Goal: Task Accomplishment & Management: Complete application form

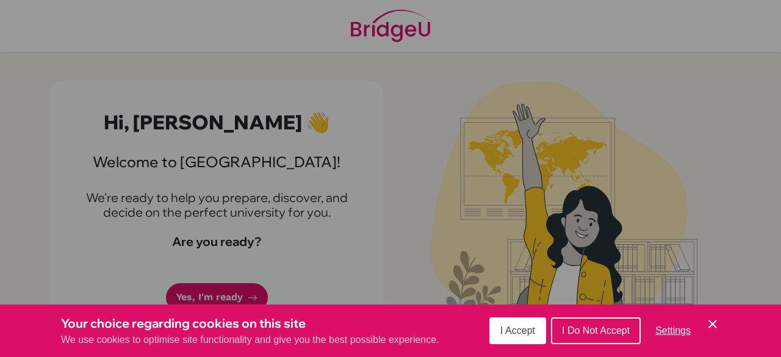
click at [710, 324] on icon "Cookie Control Close Icon" at bounding box center [712, 323] width 15 height 15
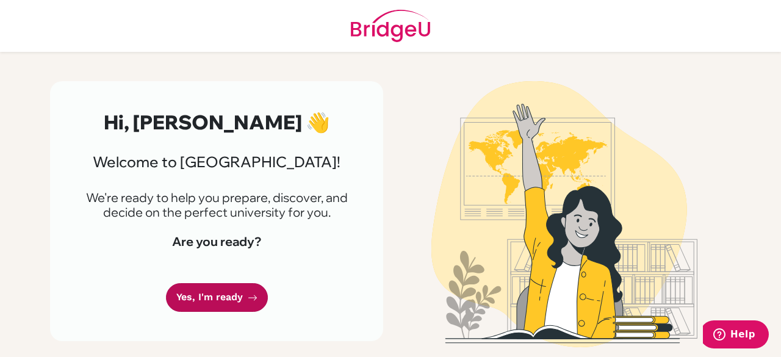
click at [234, 294] on link "Yes, I'm ready" at bounding box center [217, 297] width 102 height 29
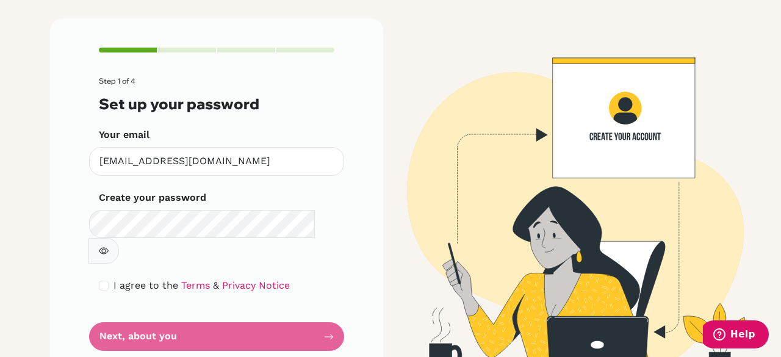
scroll to position [65, 0]
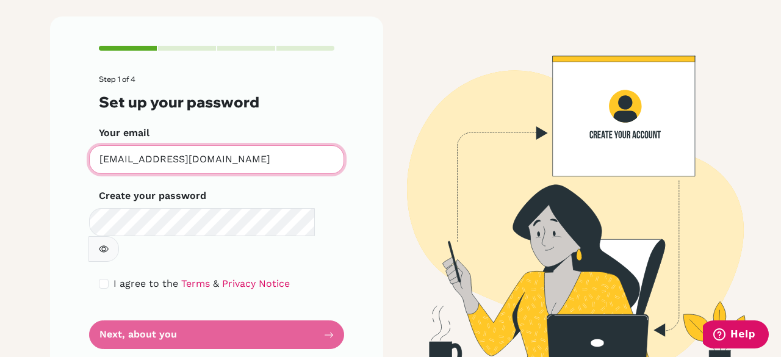
click at [247, 154] on input "[EMAIL_ADDRESS][DOMAIN_NAME]" at bounding box center [216, 159] width 255 height 29
drag, startPoint x: 287, startPoint y: 158, endPoint x: 130, endPoint y: 160, distance: 156.7
click at [130, 160] on input "[EMAIL_ADDRESS][DOMAIN_NAME]" at bounding box center [216, 159] width 255 height 29
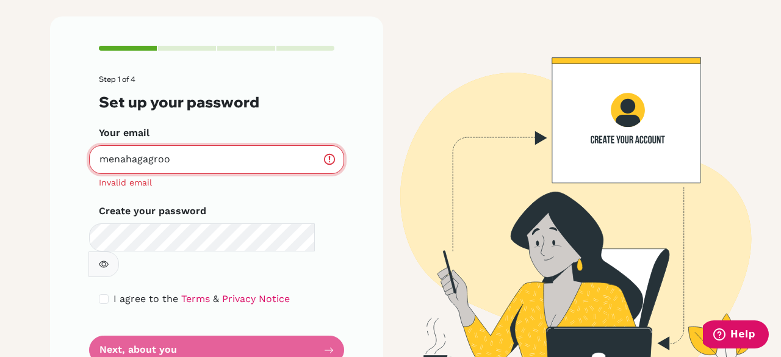
click at [129, 160] on input "menahagagroo" at bounding box center [216, 159] width 255 height 29
click at [170, 161] on input "menaha.gagroo" at bounding box center [216, 159] width 255 height 29
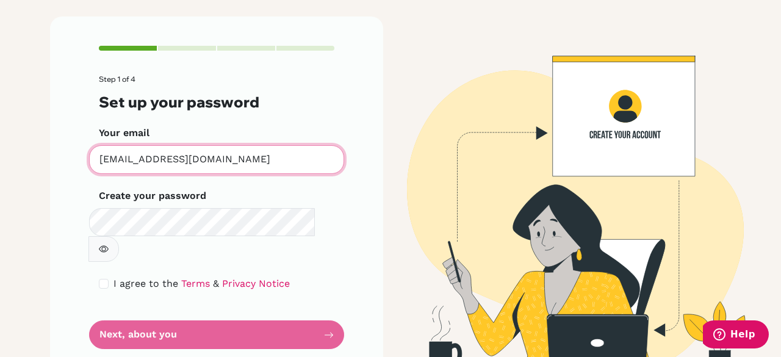
type input "[EMAIL_ADDRESS][DOMAIN_NAME]"
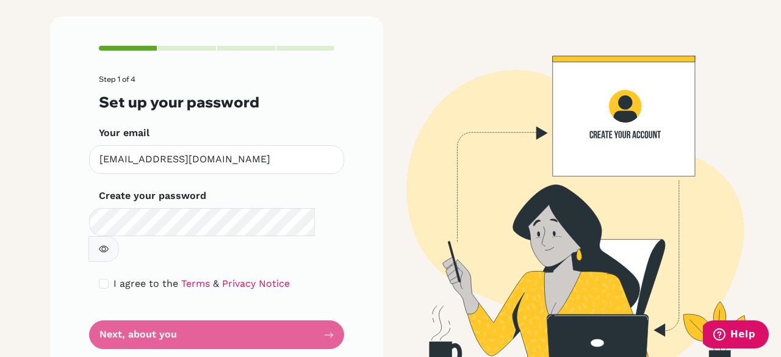
click at [109, 244] on icon "button" at bounding box center [104, 249] width 10 height 10
click at [104, 279] on input "checkbox" at bounding box center [104, 284] width 10 height 10
checkbox input "true"
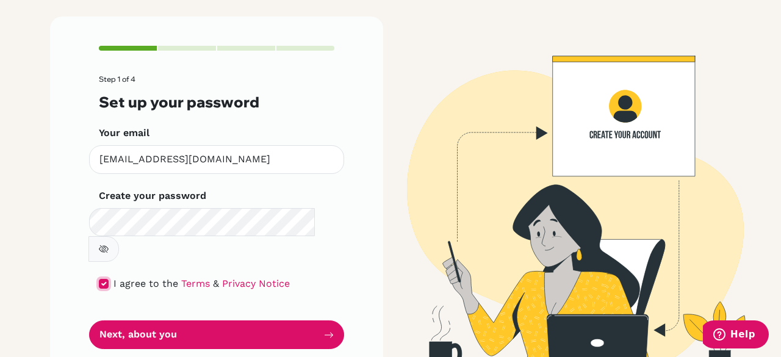
scroll to position [69, 0]
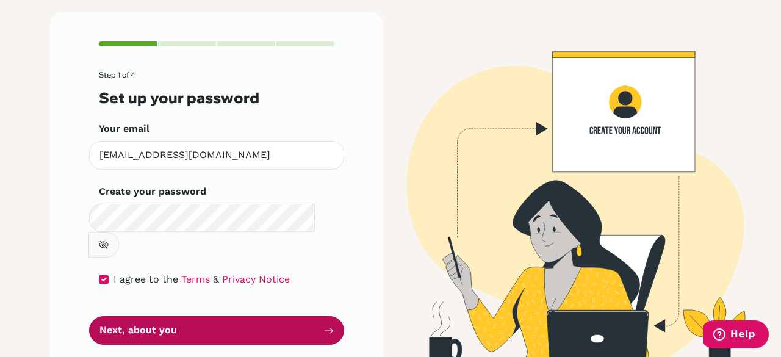
click at [216, 316] on button "Next, about you" at bounding box center [216, 330] width 255 height 29
